Goal: Book appointment/travel/reservation

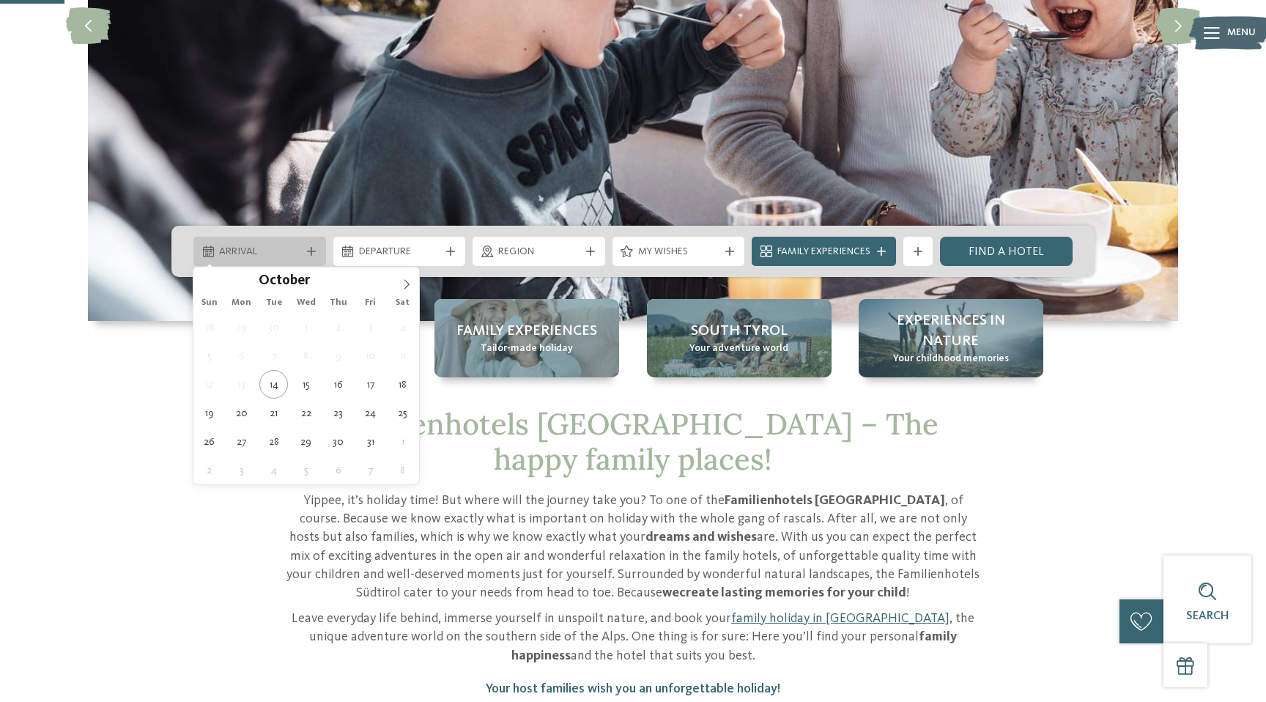
click at [292, 256] on span "Arrival" at bounding box center [259, 252] width 81 height 15
click at [398, 280] on span at bounding box center [406, 279] width 25 height 25
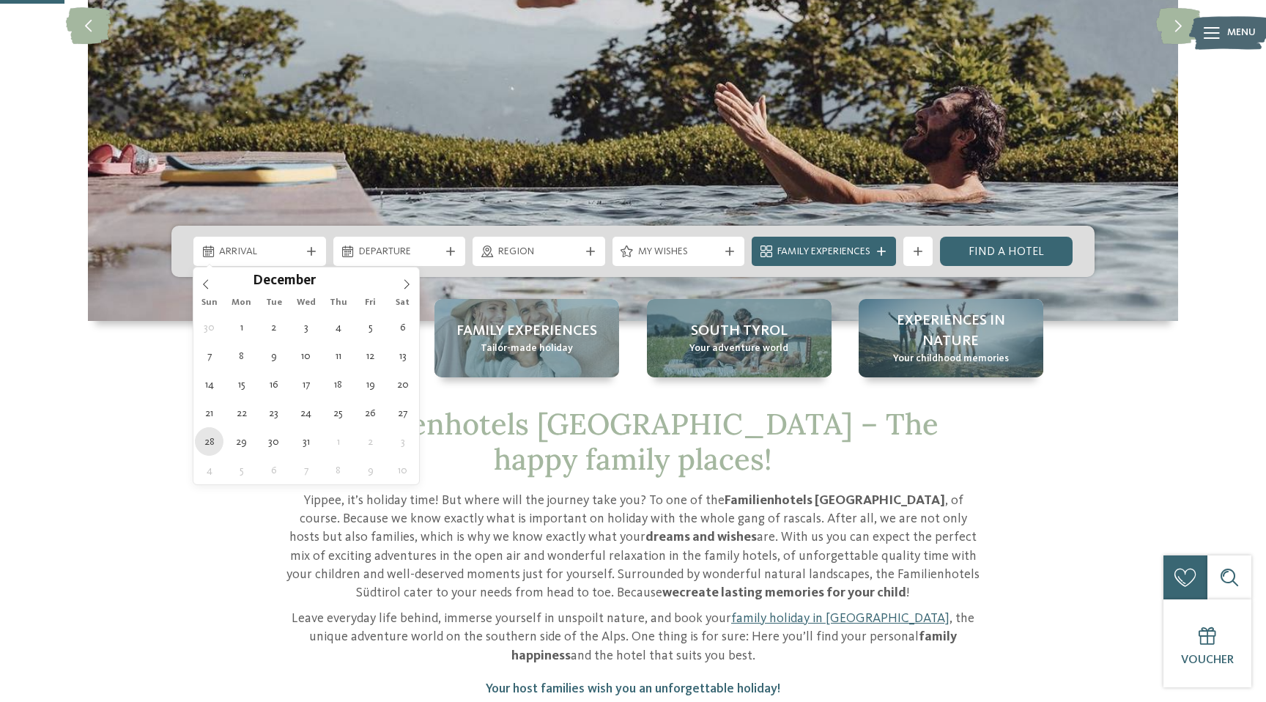
type div "[DATE]"
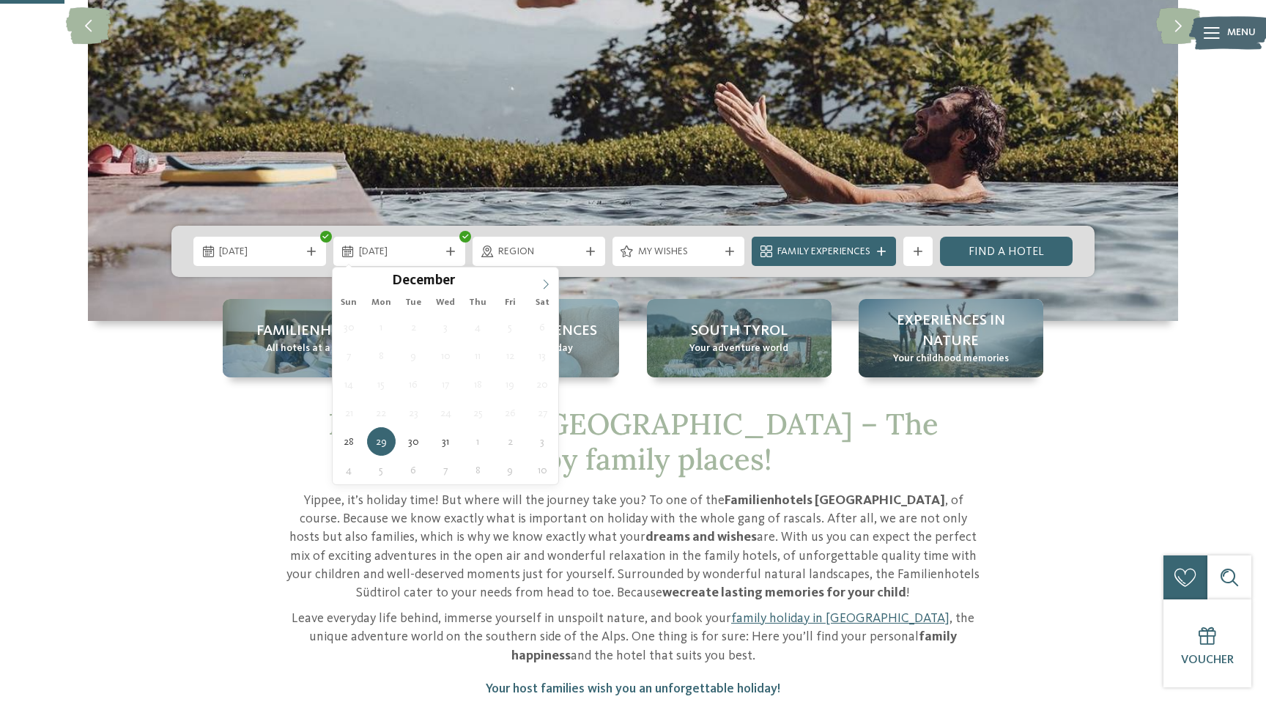
type input "****"
click at [542, 281] on icon at bounding box center [546, 284] width 10 height 10
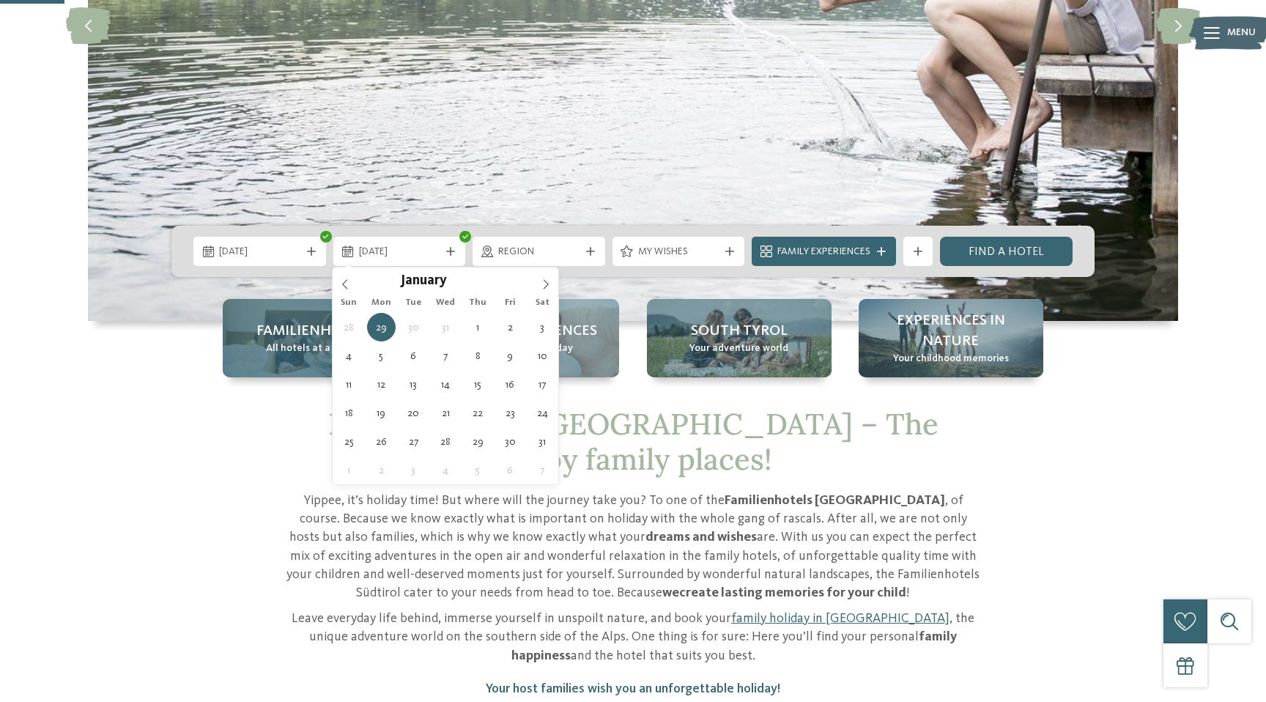
type div "[DATE]"
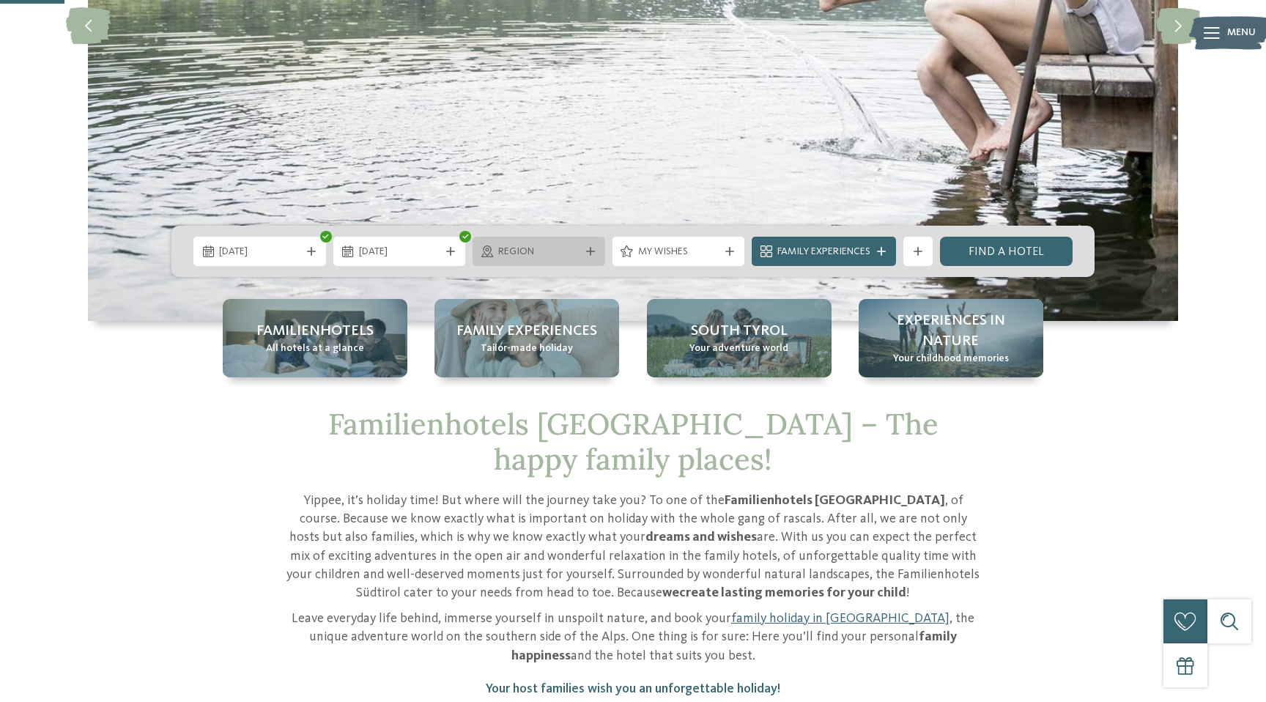
click at [564, 248] on span "Region" at bounding box center [538, 252] width 81 height 15
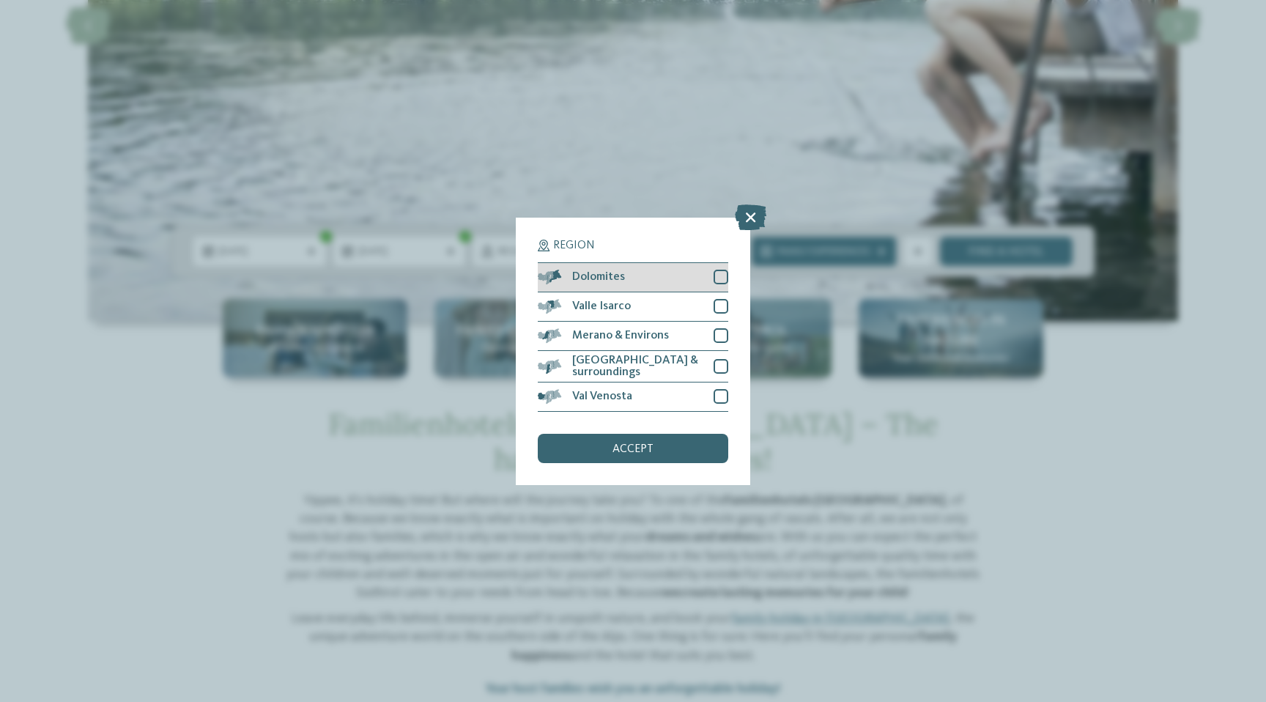
click at [656, 283] on div "Dolomites" at bounding box center [633, 277] width 190 height 29
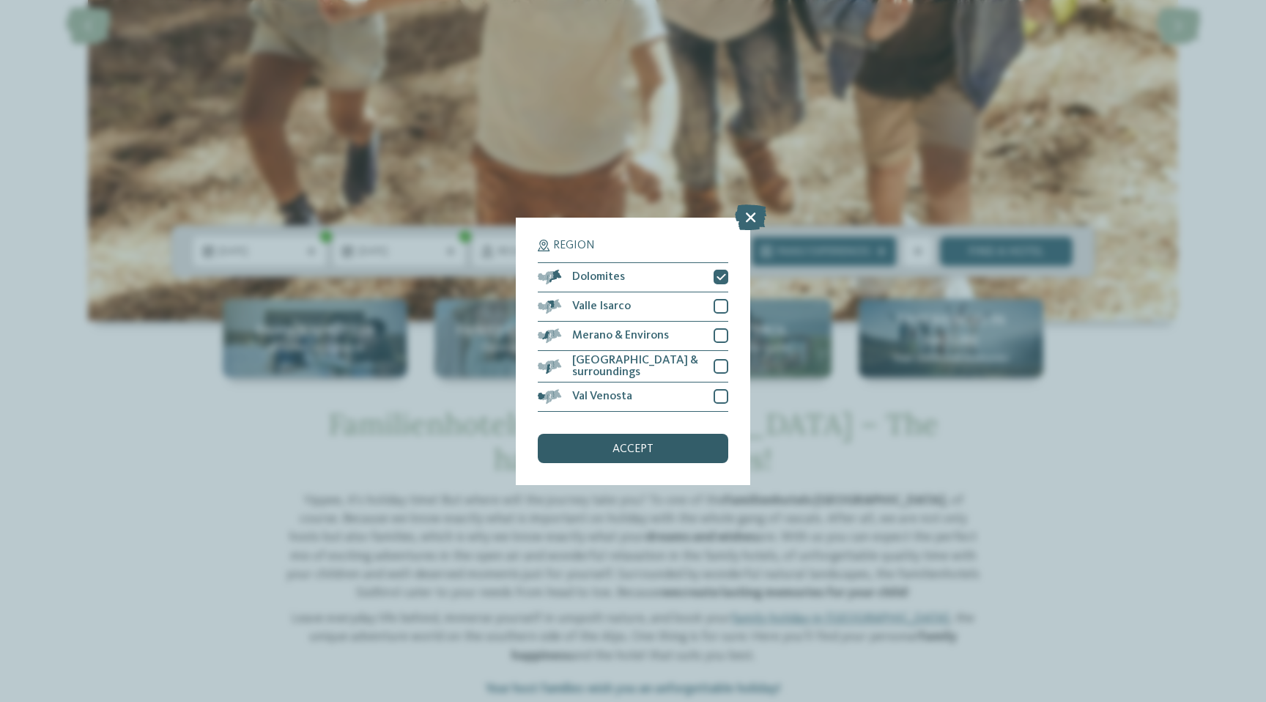
click at [675, 452] on div "accept" at bounding box center [633, 448] width 190 height 29
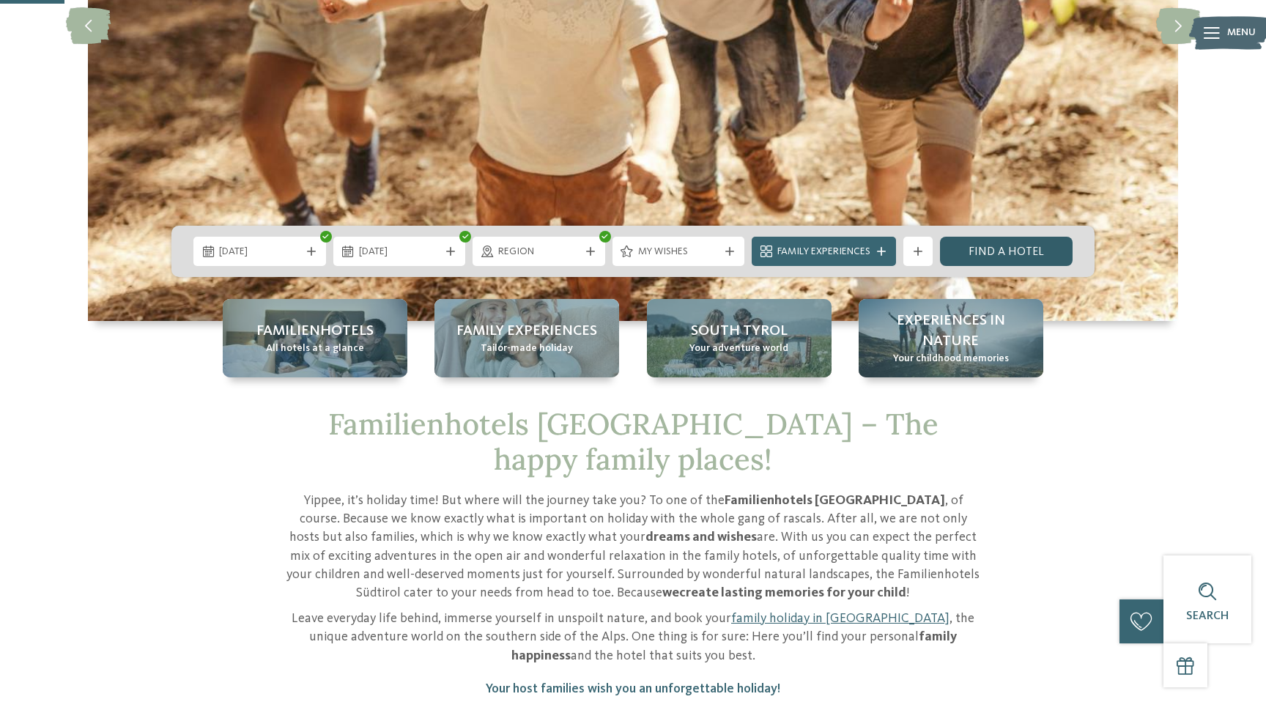
click at [997, 251] on link "Find a hotel" at bounding box center [1006, 251] width 133 height 29
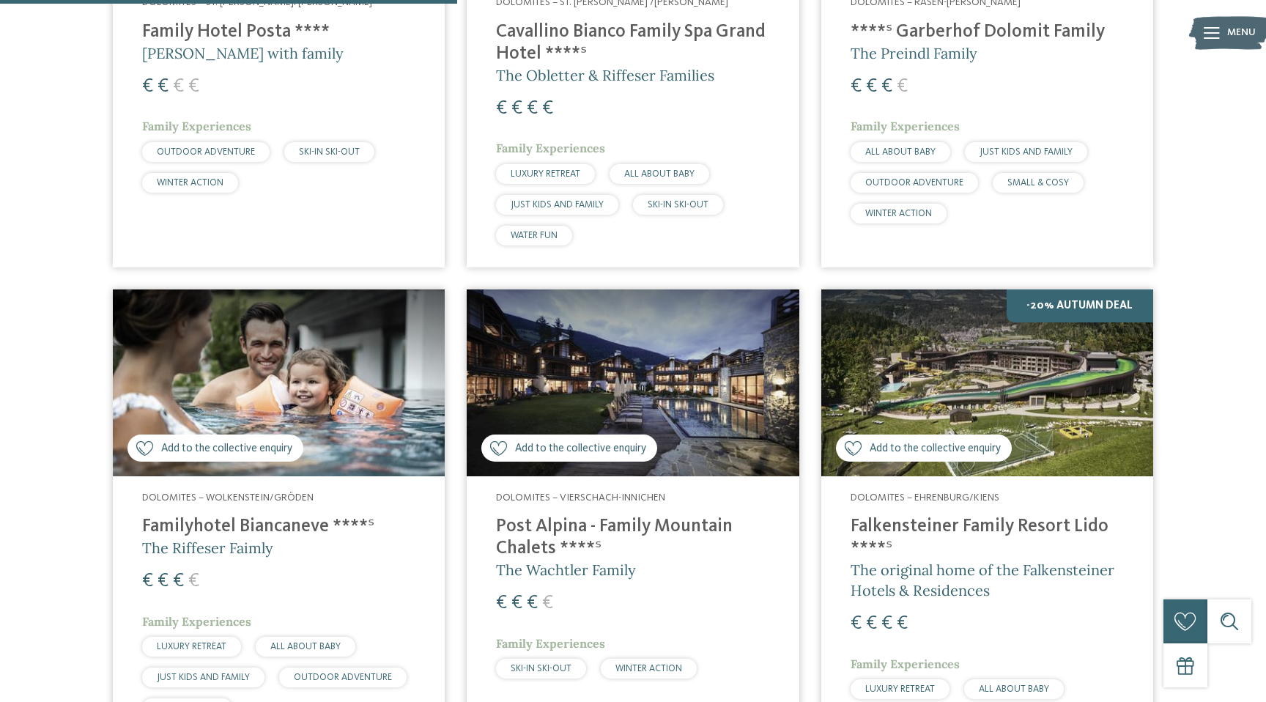
scroll to position [778, 0]
click at [699, 349] on img at bounding box center [633, 382] width 332 height 187
click at [889, 358] on img at bounding box center [987, 382] width 332 height 187
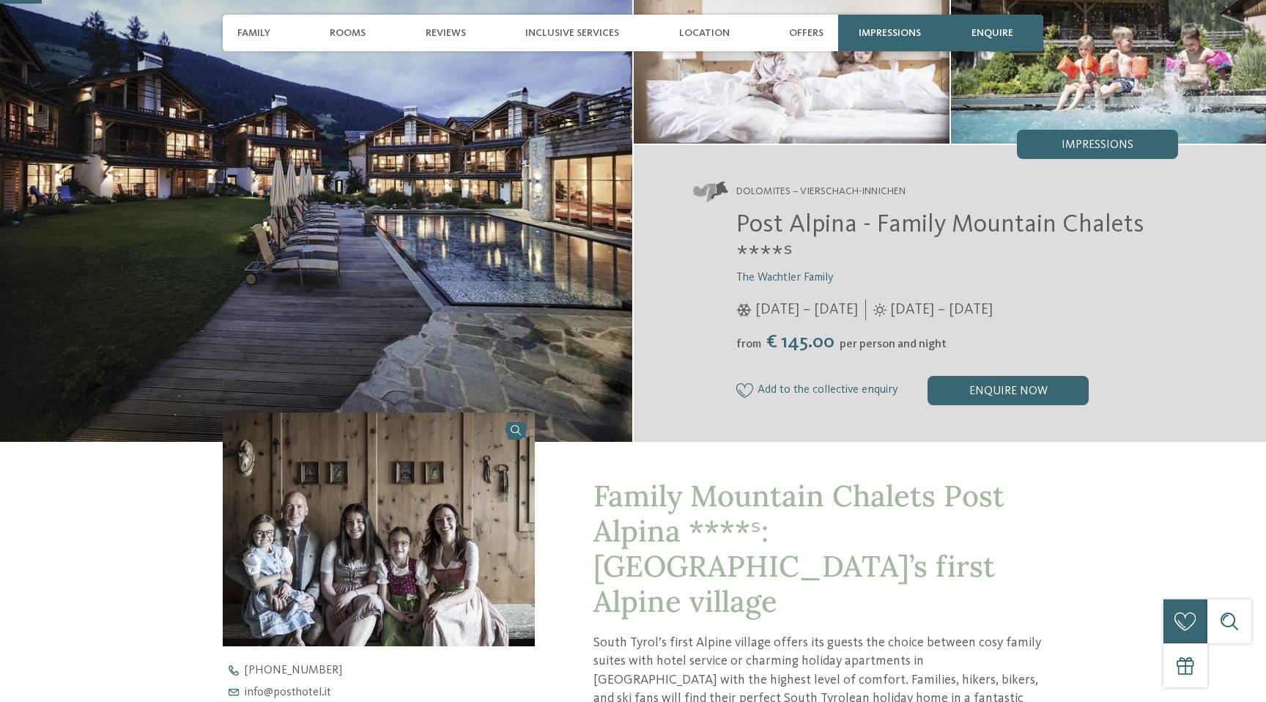
scroll to position [313, 0]
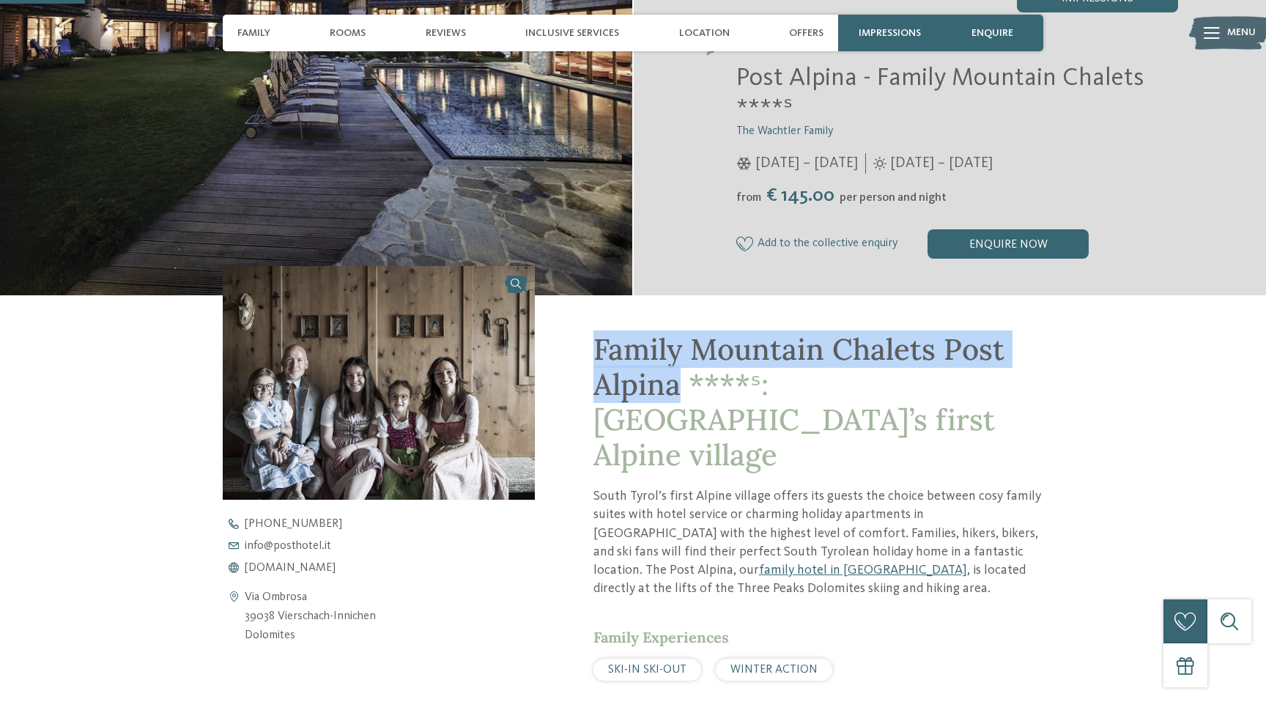
drag, startPoint x: 678, startPoint y: 390, endPoint x: 590, endPoint y: 349, distance: 97.0
click at [590, 349] on div "Family Mountain Chalets Post Alpina ****ˢ: South Tyrol’s first Alpine village S…" at bounding box center [789, 695] width 508 height 800
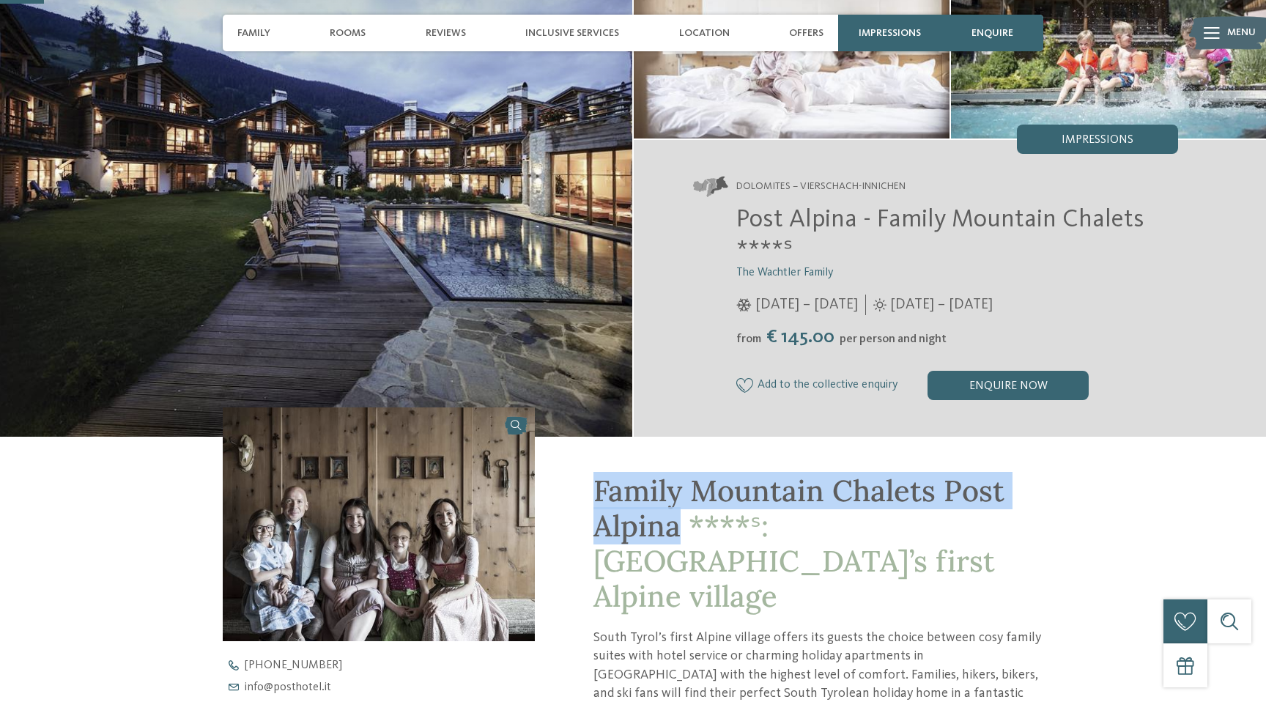
scroll to position [162, 0]
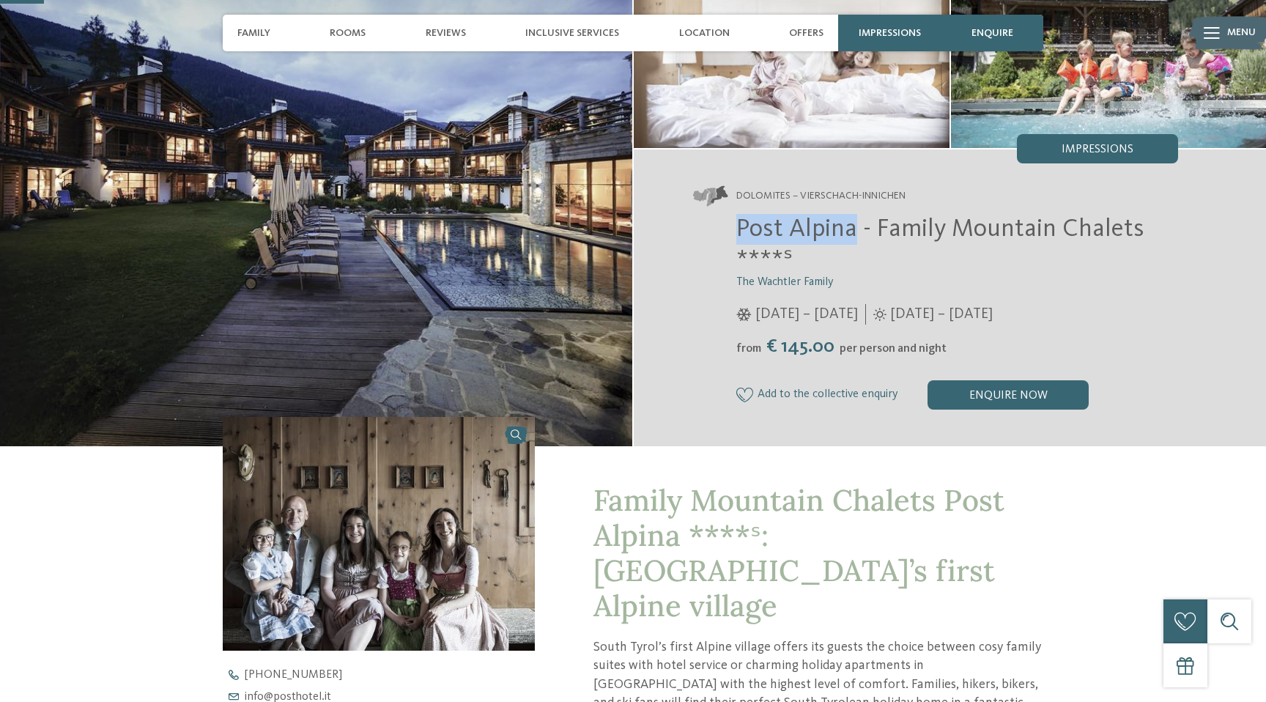
drag, startPoint x: 855, startPoint y: 233, endPoint x: 740, endPoint y: 228, distance: 115.1
click at [740, 228] on span "Post Alpina - Family Mountain Chalets ****ˢ" at bounding box center [940, 244] width 408 height 56
copy span "Post Alpina"
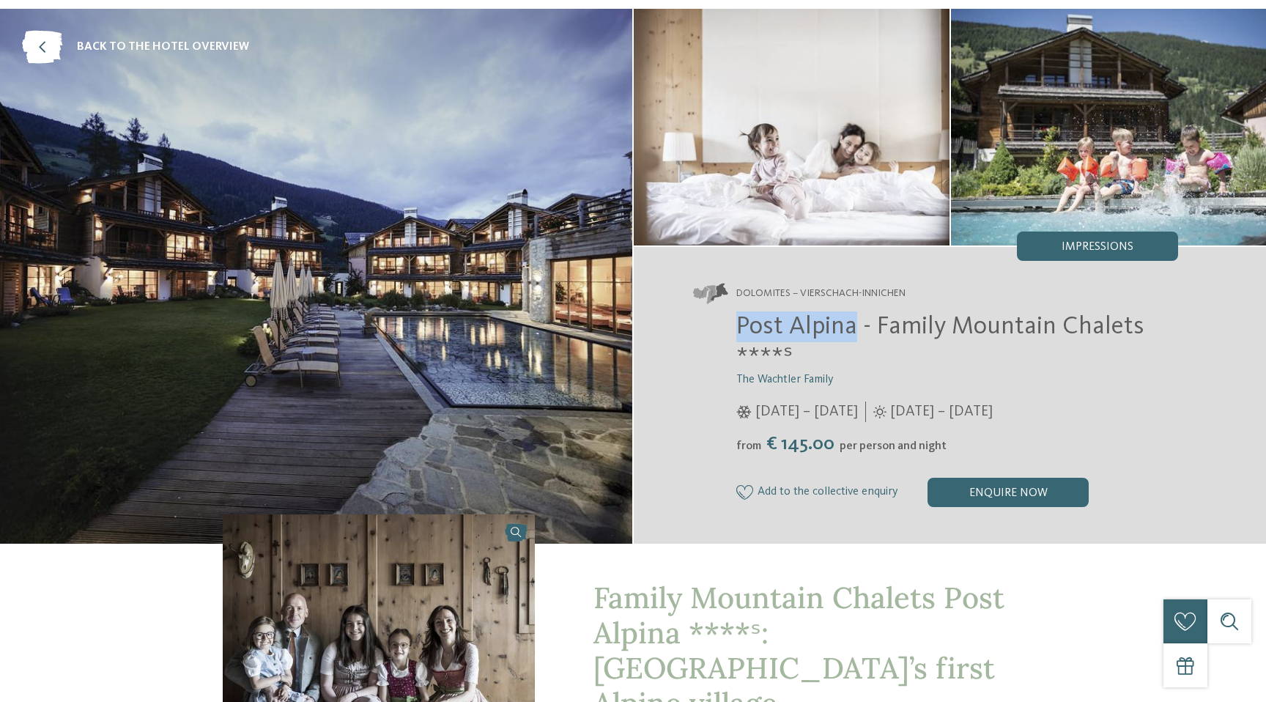
scroll to position [0, 0]
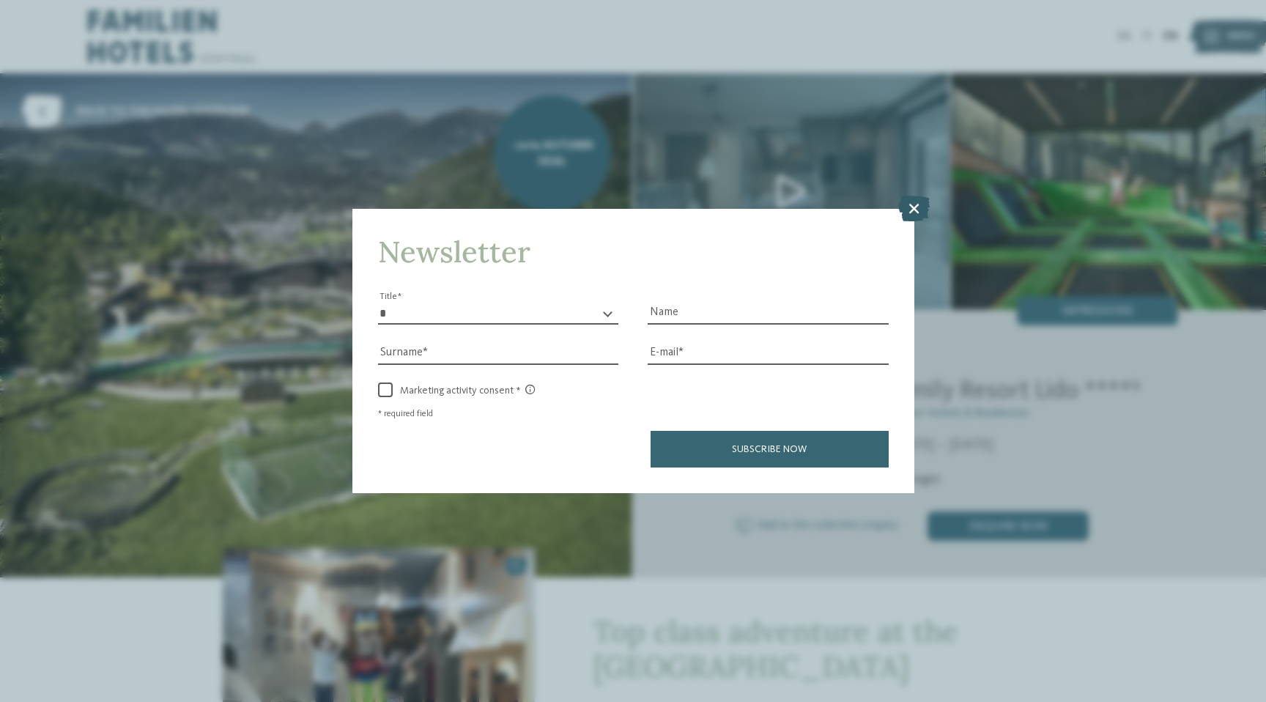
click at [912, 209] on icon at bounding box center [913, 208] width 31 height 26
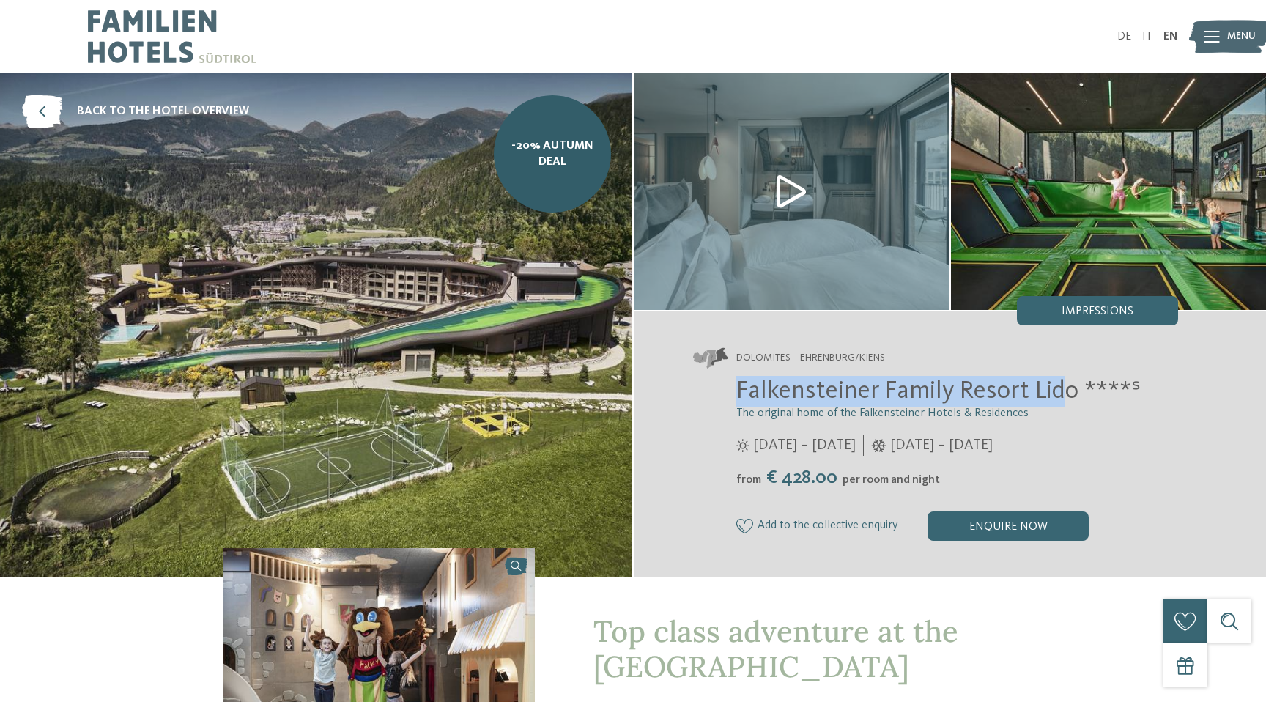
drag, startPoint x: 1069, startPoint y: 390, endPoint x: 741, endPoint y: 389, distance: 328.9
click at [741, 389] on span "Falkensteiner Family Resort Lido ****ˢ" at bounding box center [938, 391] width 404 height 26
copy span "Falkensteiner Family Resort Lid"
